Goal: Navigation & Orientation: Find specific page/section

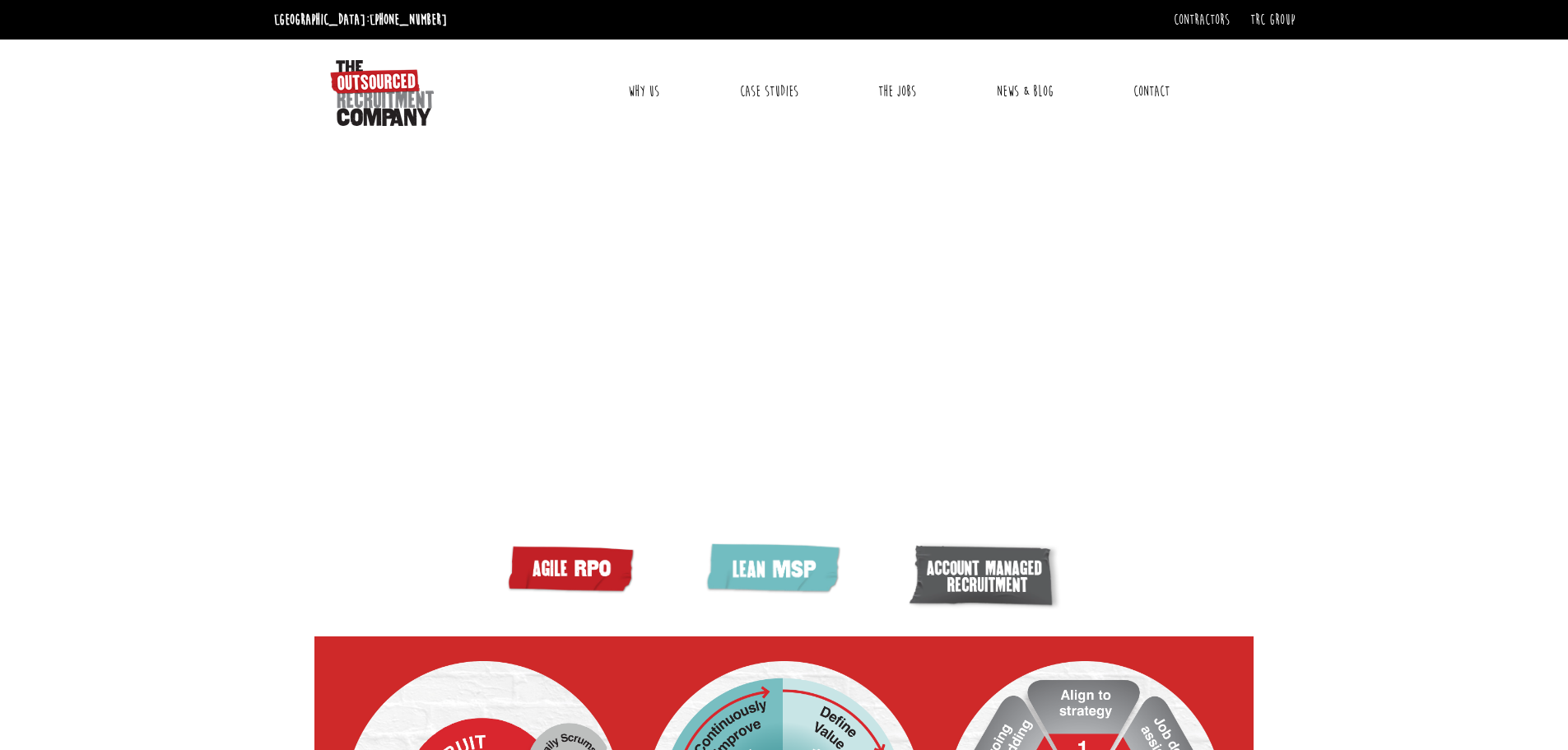
click at [646, 95] on link "Why Us" at bounding box center [644, 91] width 56 height 41
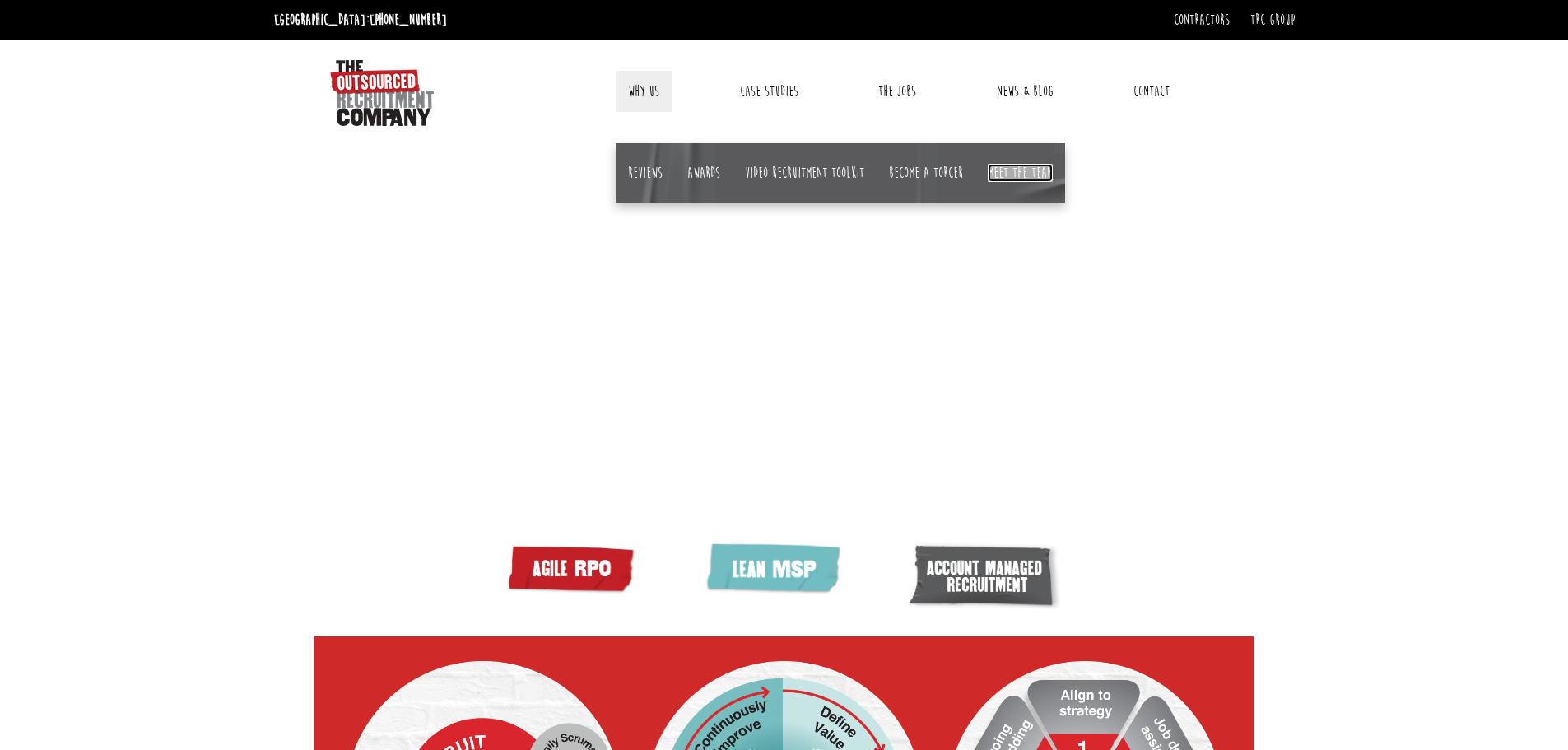
click at [1001, 178] on link "Meet the team" at bounding box center [1020, 173] width 65 height 18
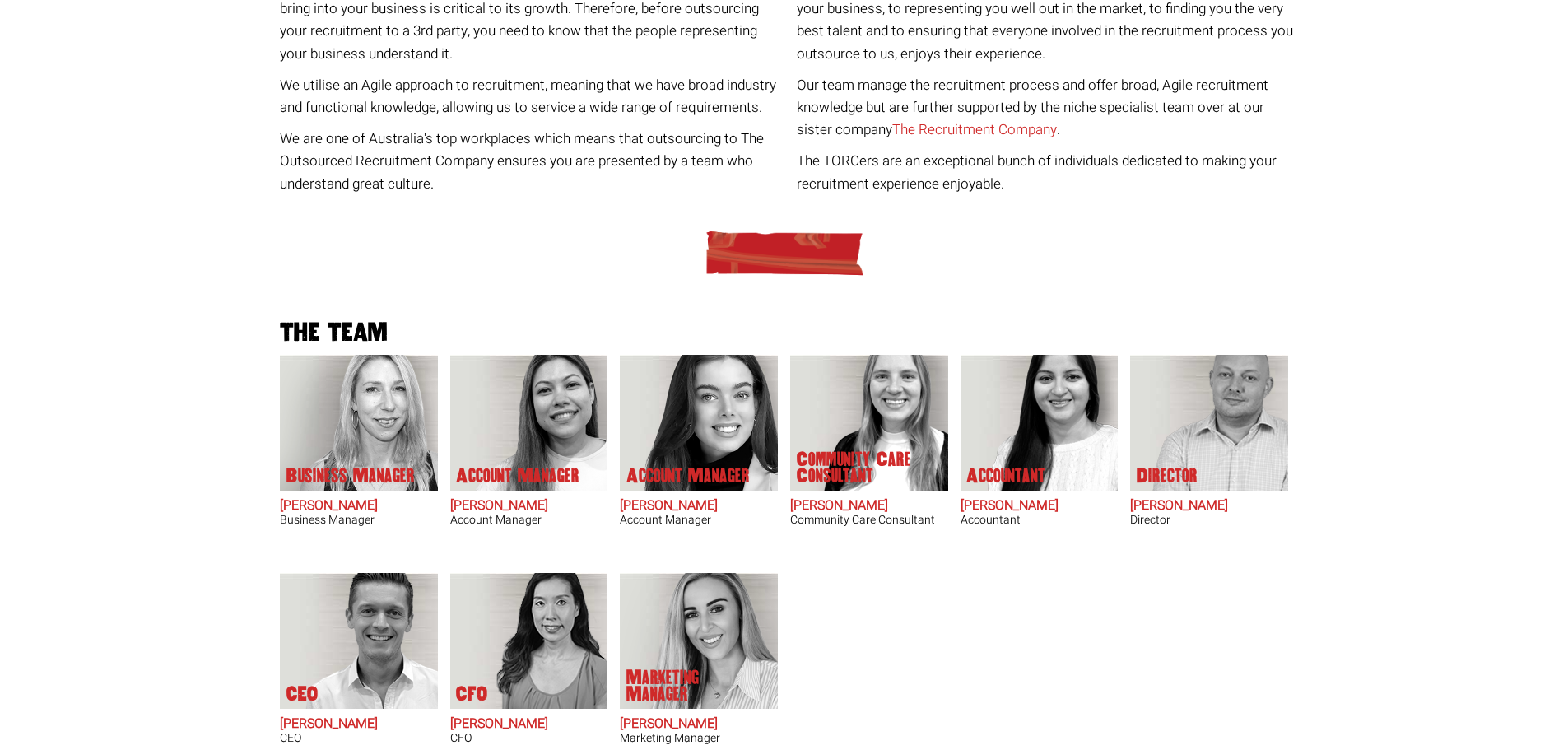
scroll to position [412, 0]
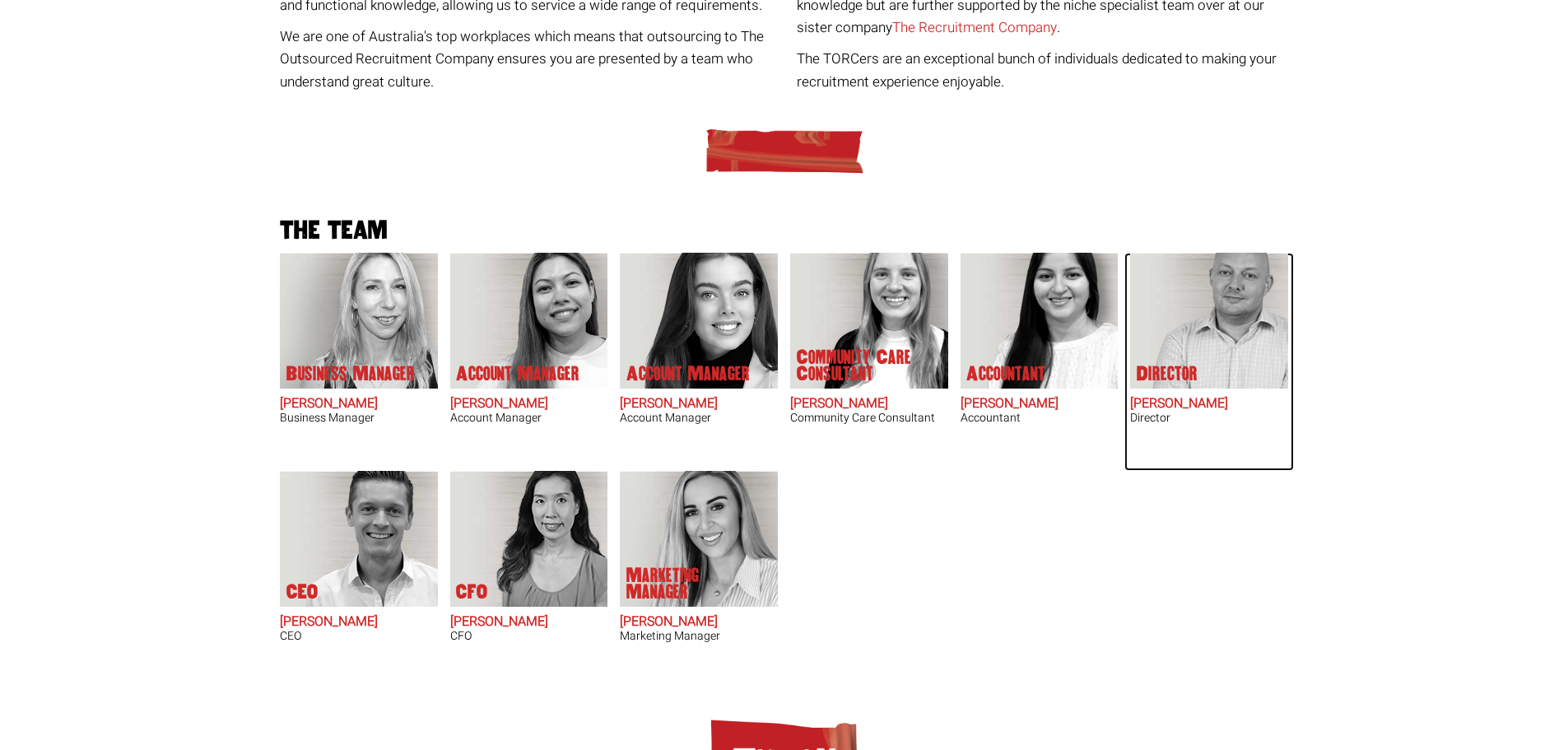
click at [1214, 304] on img at bounding box center [1218, 320] width 140 height 136
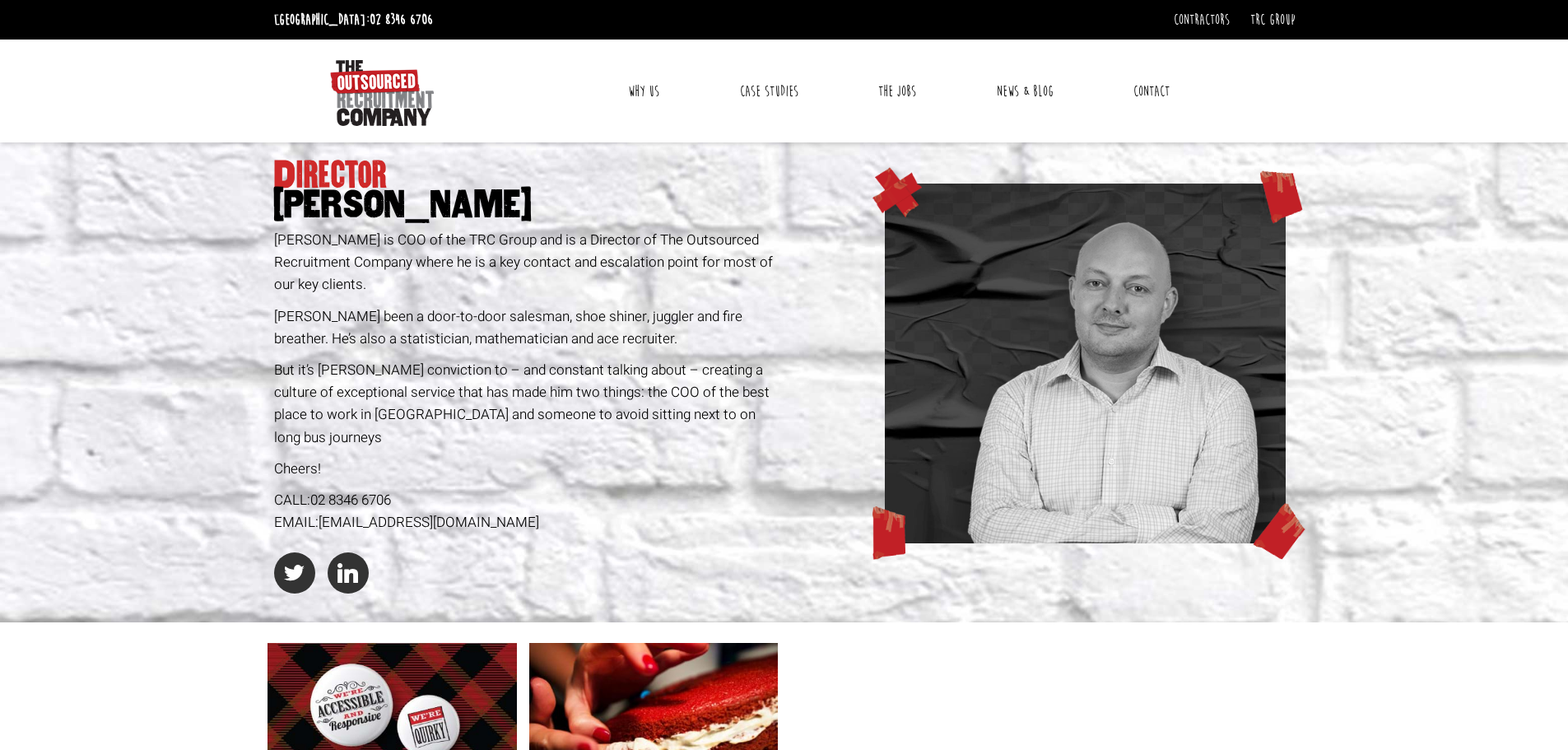
click at [633, 91] on link "Why Us" at bounding box center [644, 91] width 56 height 41
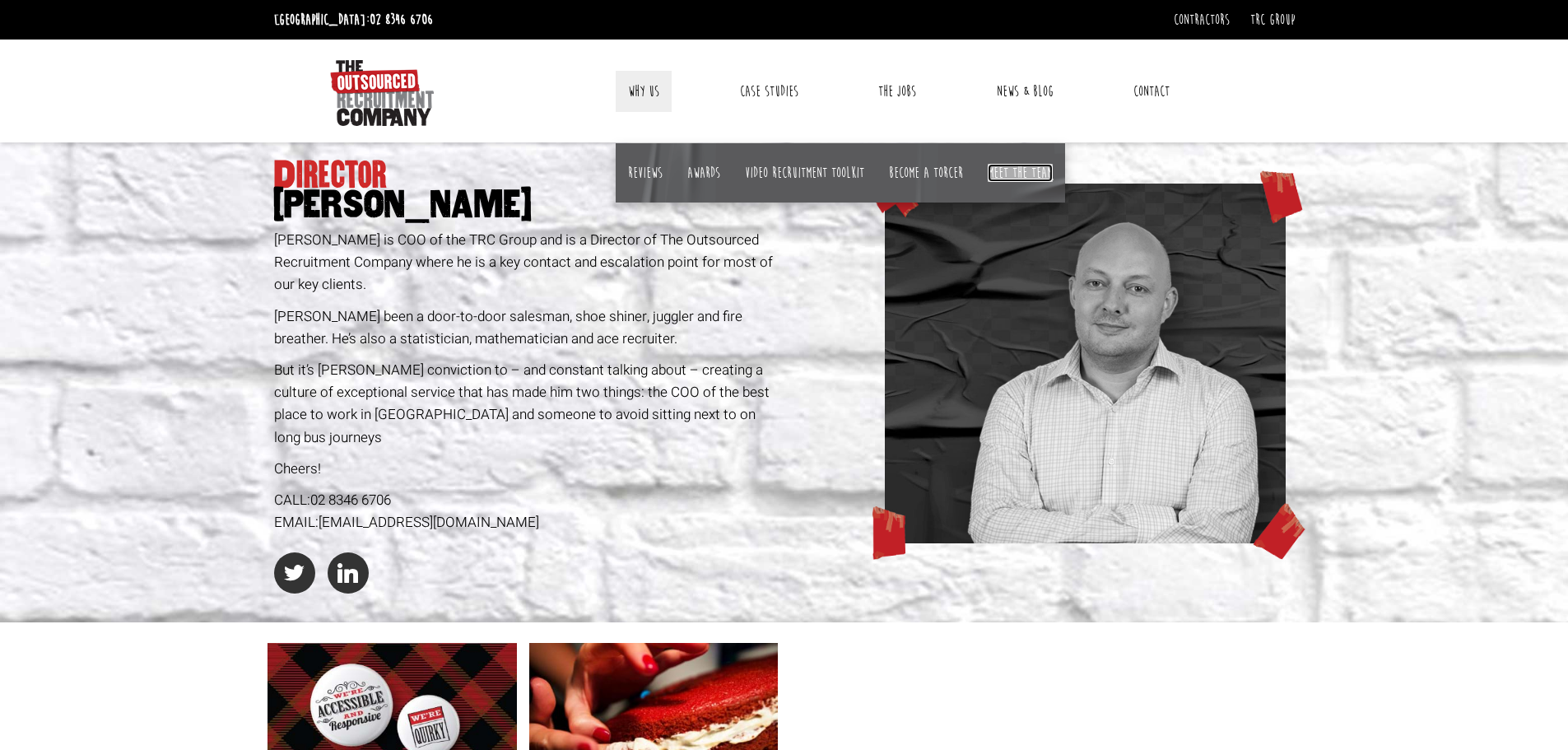
click at [1024, 165] on link "Meet the team" at bounding box center [1020, 173] width 65 height 18
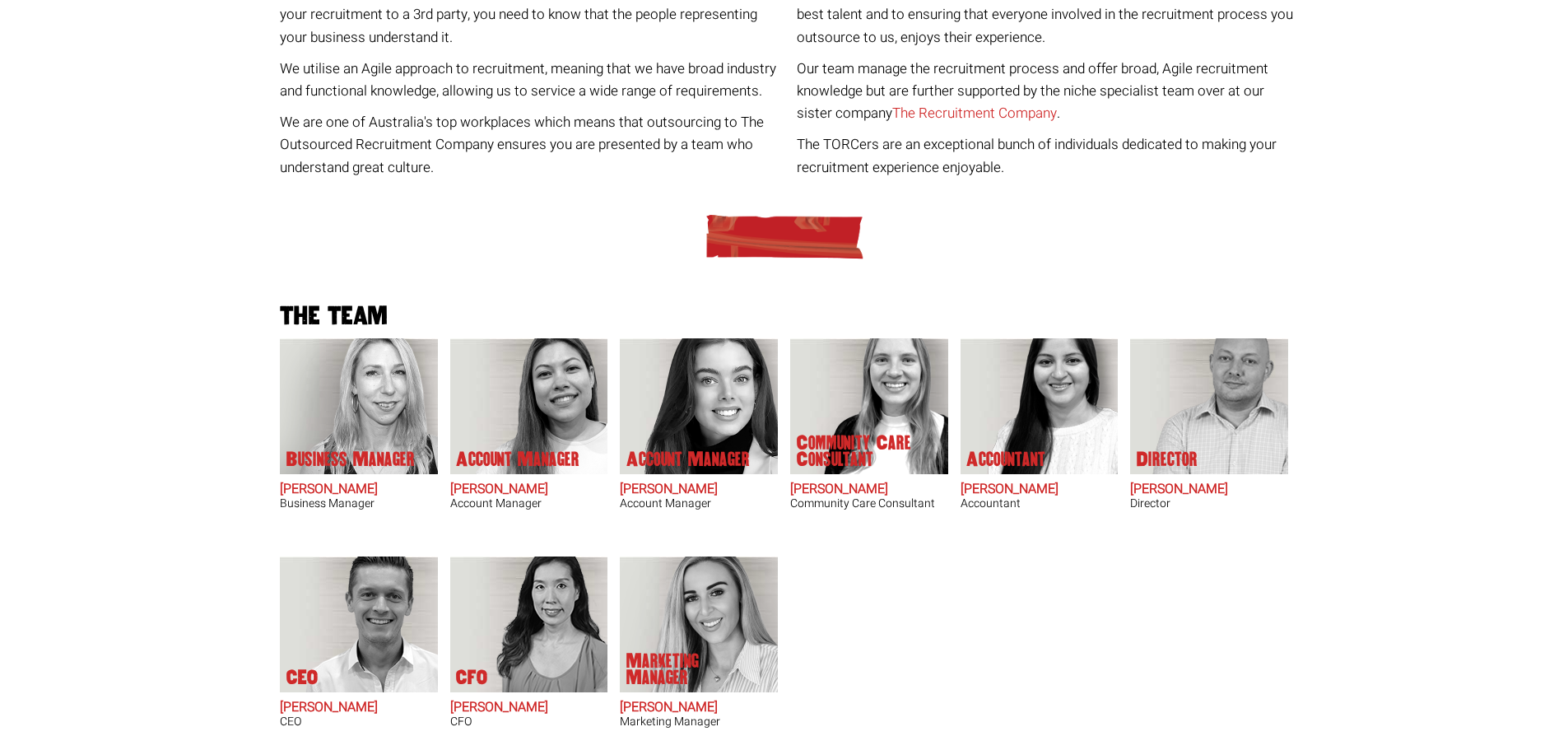
scroll to position [329, 0]
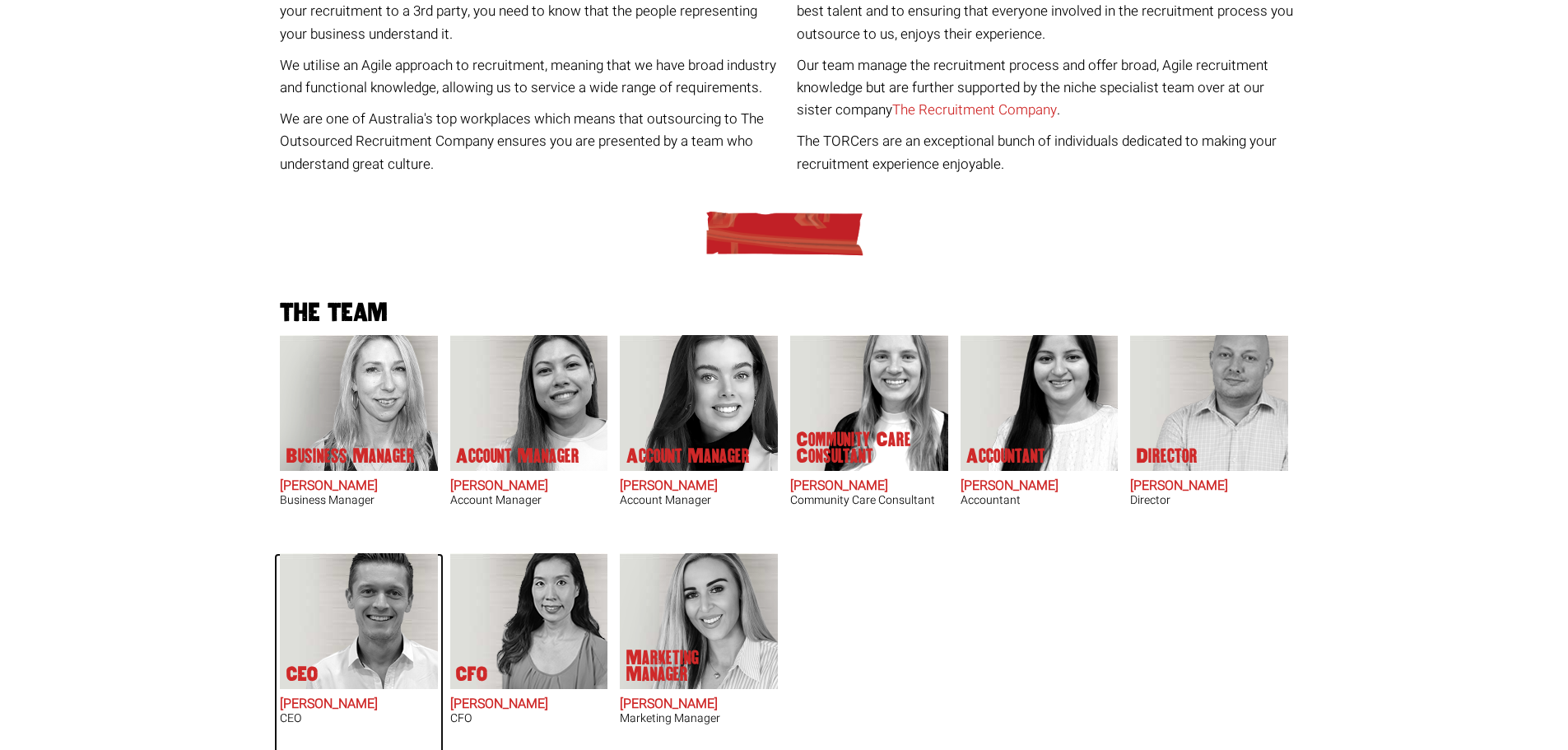
click at [396, 591] on img at bounding box center [367, 621] width 140 height 136
